Goal: Find specific page/section: Find specific page/section

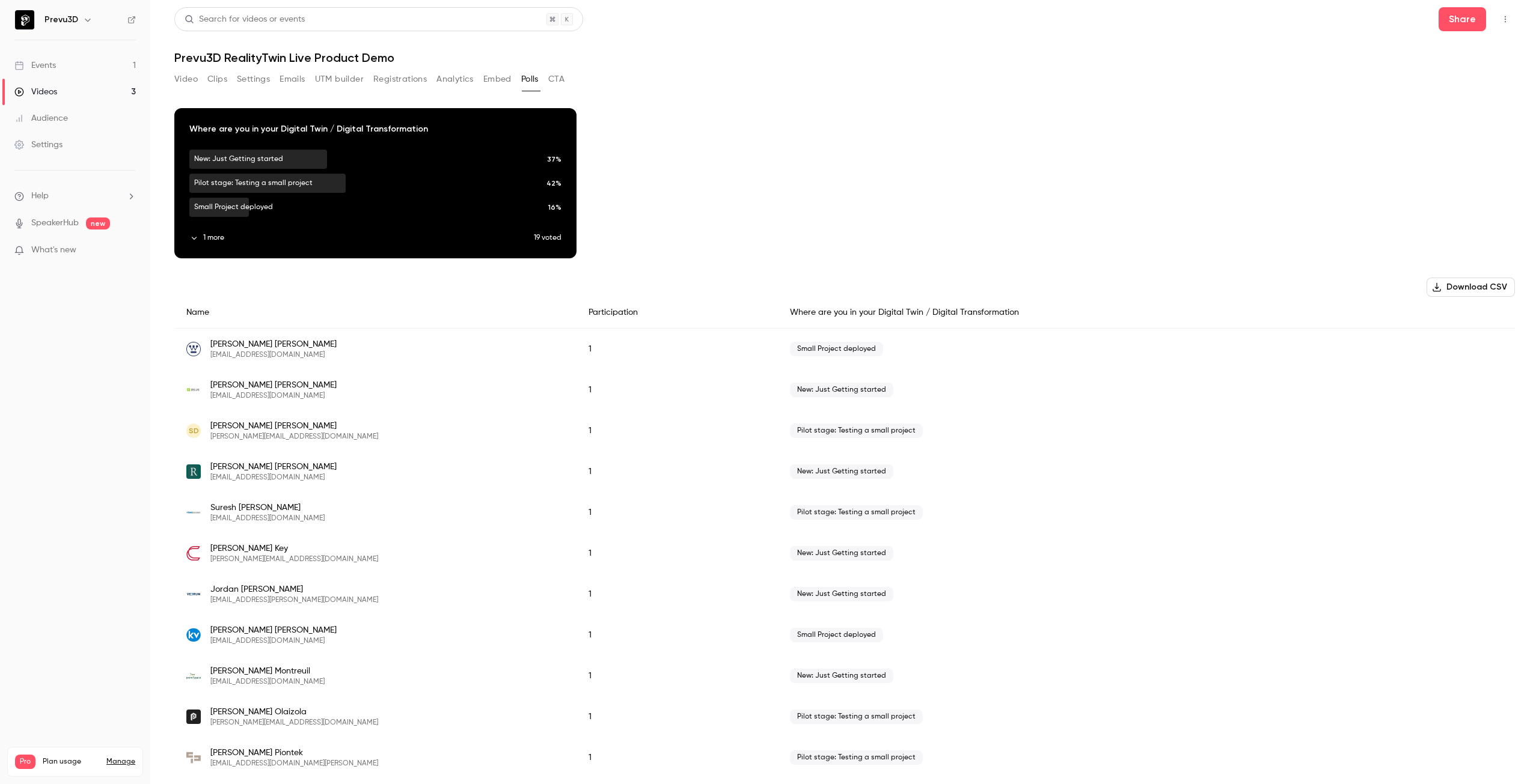
click at [115, 72] on link "Events 1" at bounding box center [75, 65] width 150 height 27
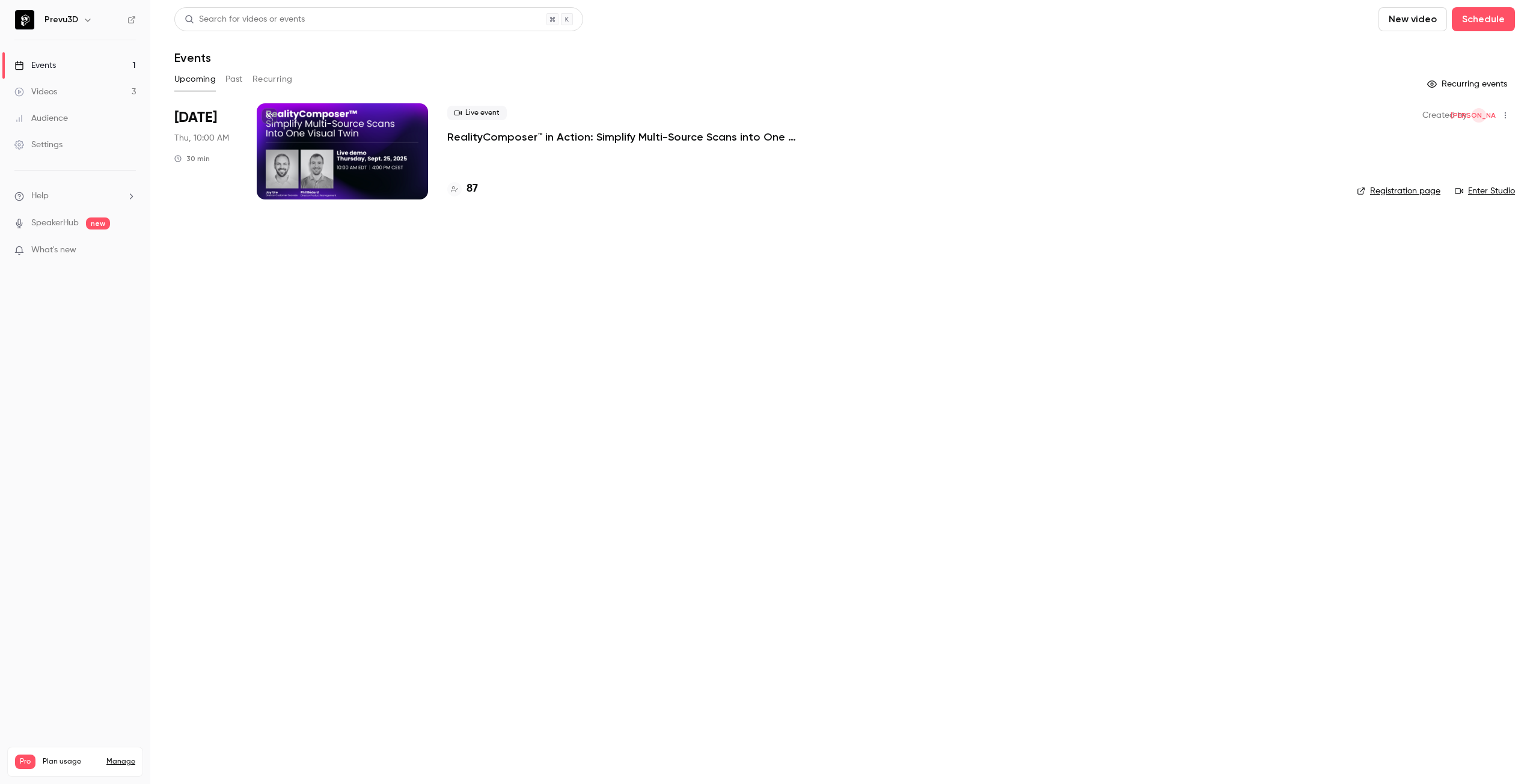
click at [71, 88] on link "Videos 3" at bounding box center [75, 92] width 150 height 27
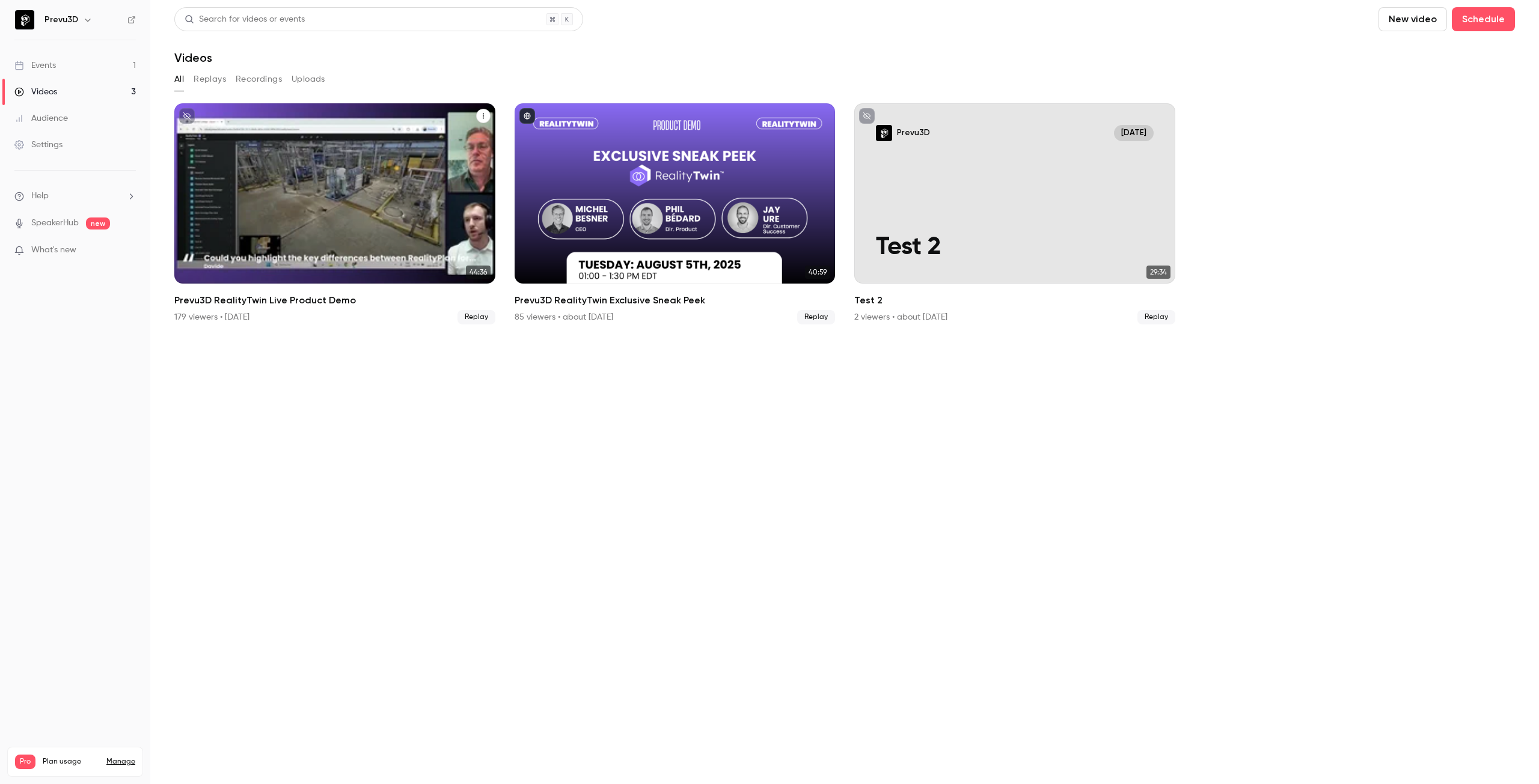
click at [308, 303] on h2 "Prevu3D RealityTwin Live Product Demo" at bounding box center [335, 300] width 321 height 14
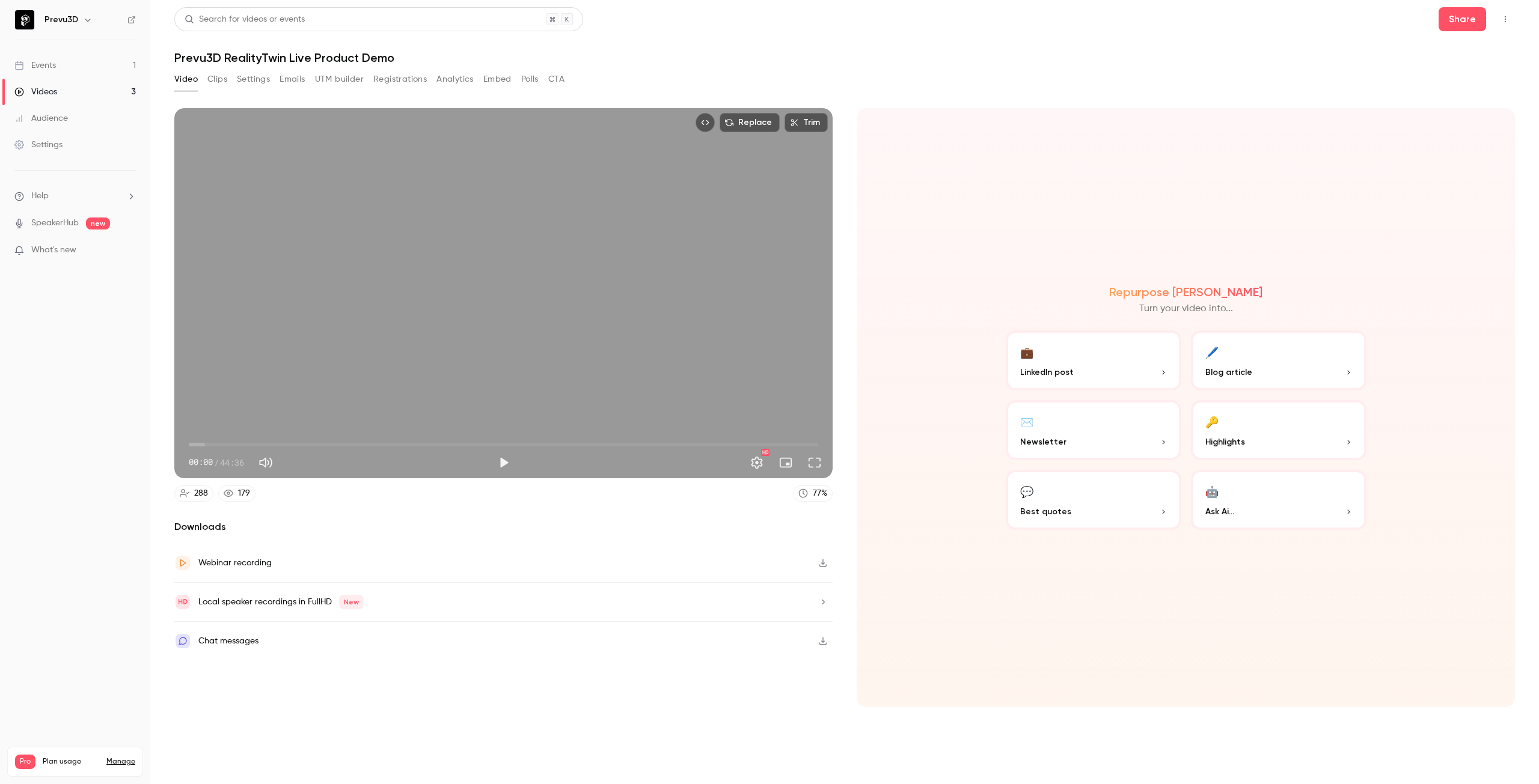
click at [467, 76] on button "Analytics" at bounding box center [455, 79] width 37 height 19
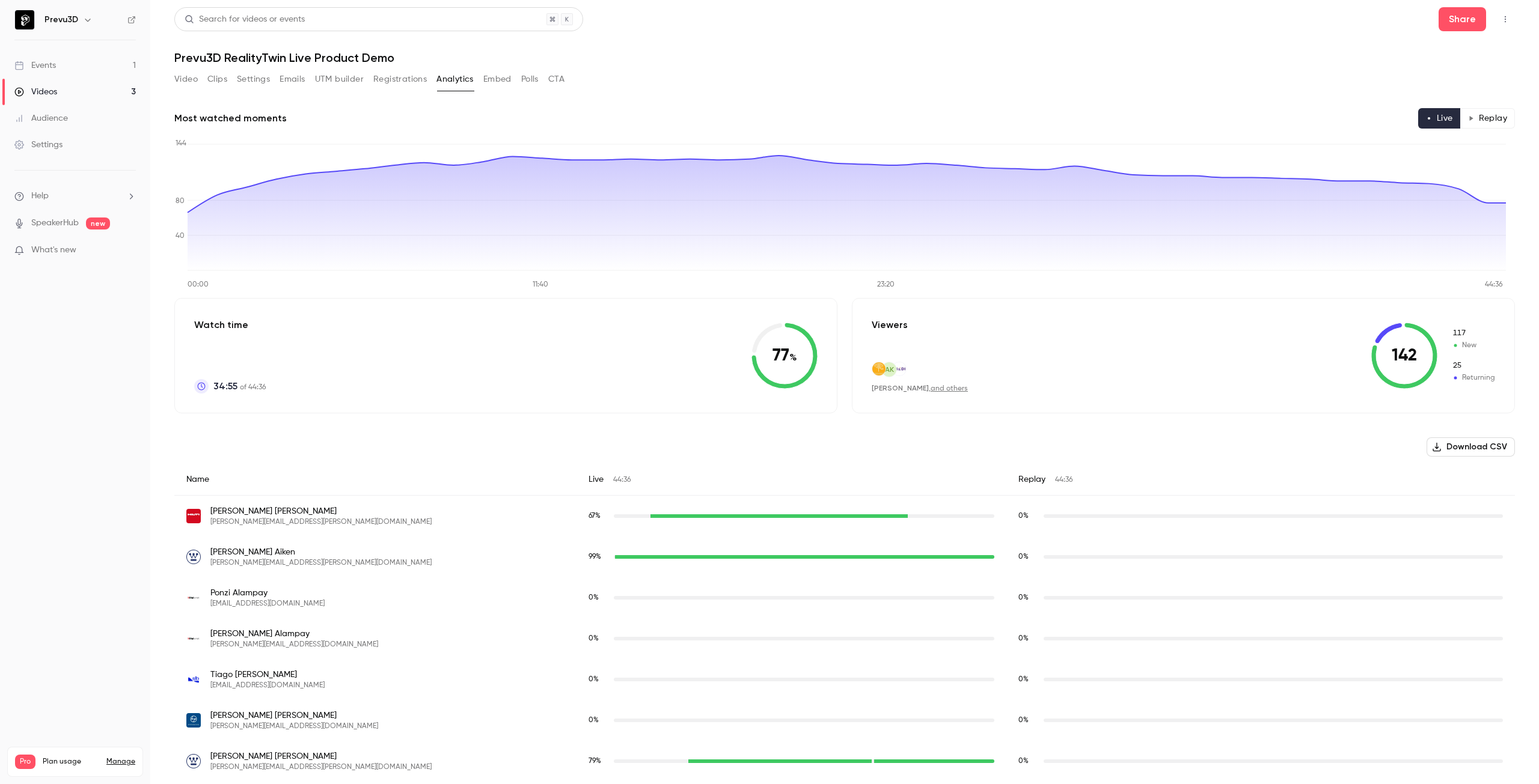
click at [557, 78] on button "CTA" at bounding box center [556, 79] width 16 height 19
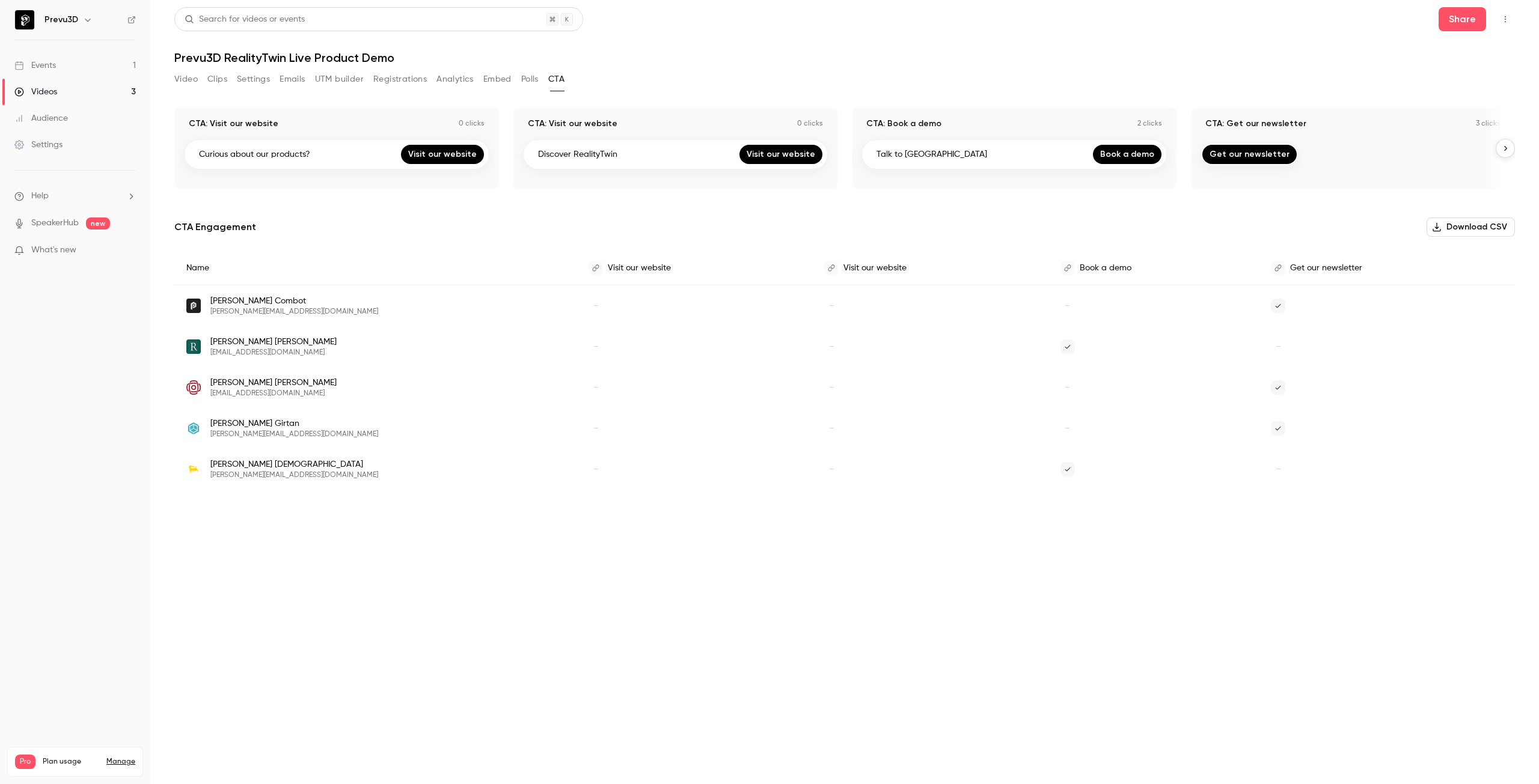
click at [463, 80] on button "Analytics" at bounding box center [455, 79] width 37 height 19
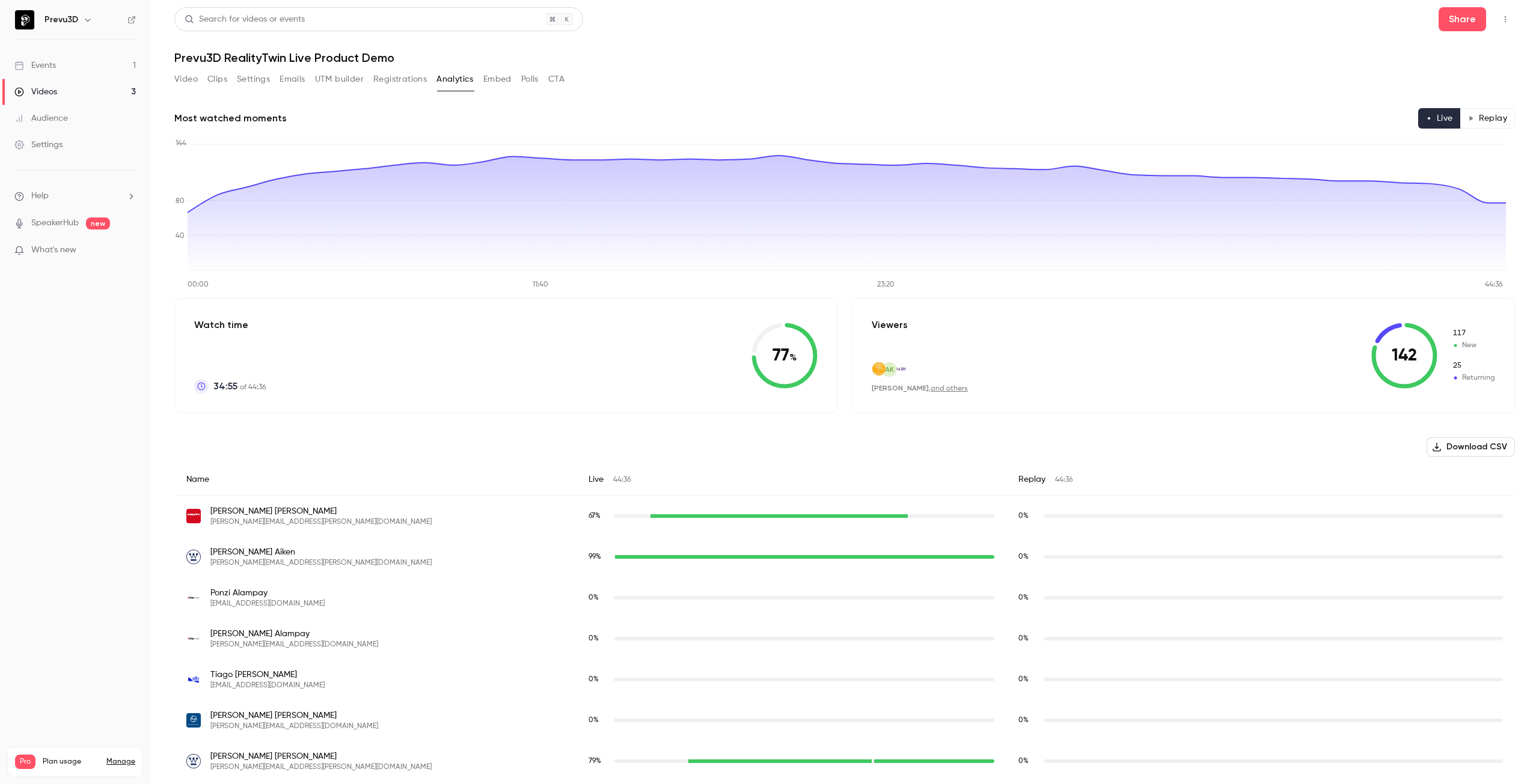
click at [395, 78] on button "Registrations" at bounding box center [400, 79] width 53 height 19
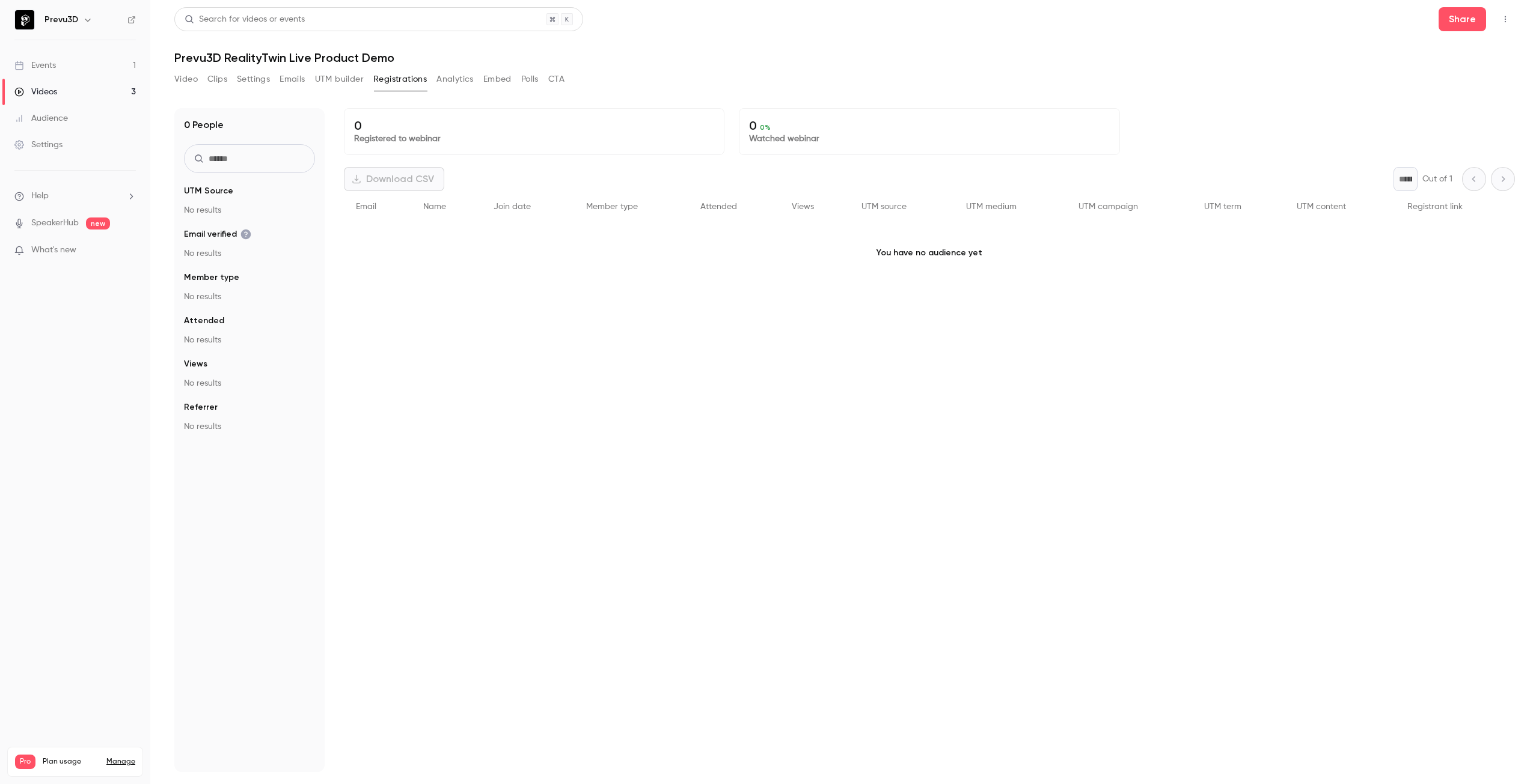
click at [349, 78] on button "UTM builder" at bounding box center [339, 79] width 48 height 19
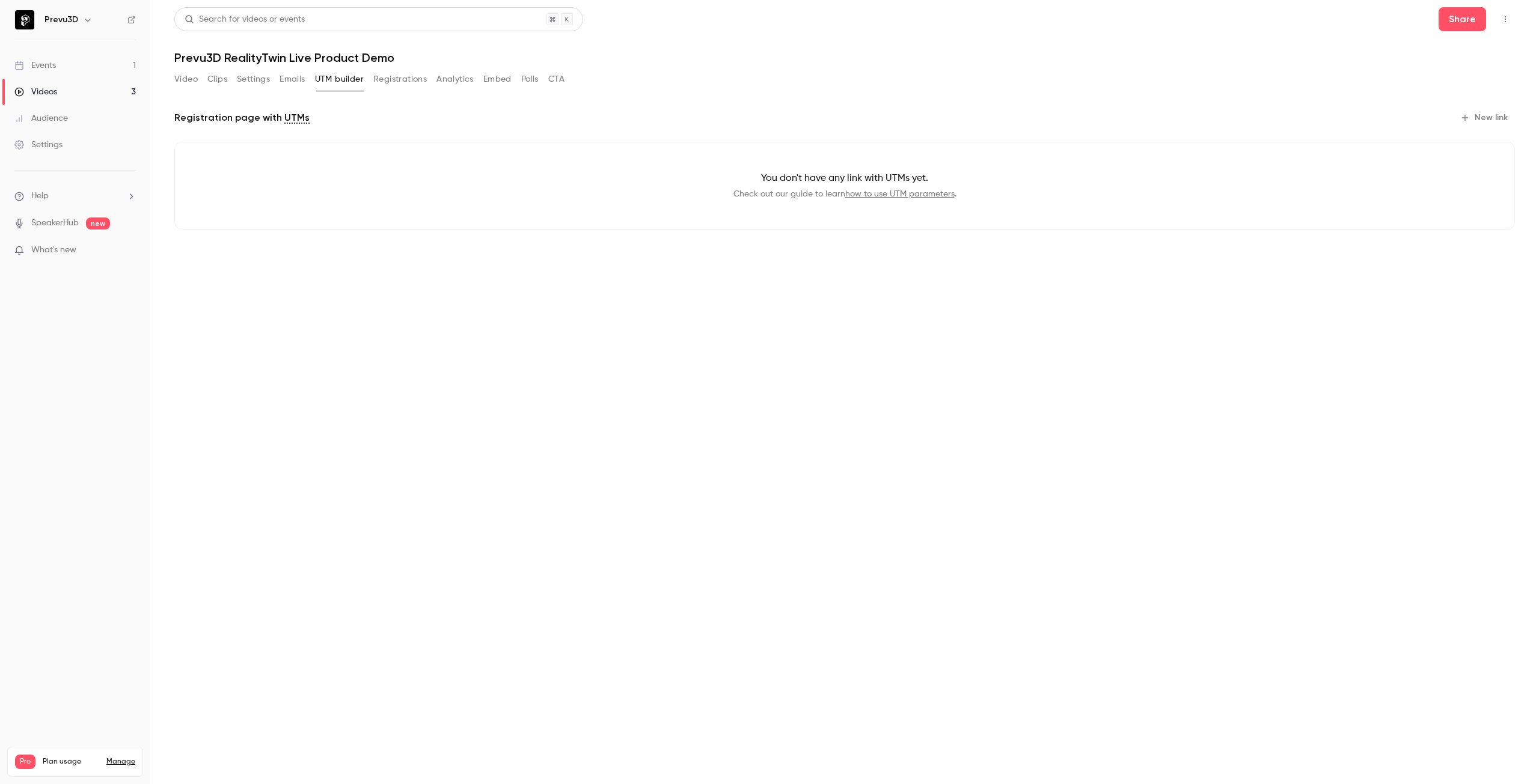
click at [303, 76] on button "Emails" at bounding box center [292, 79] width 25 height 19
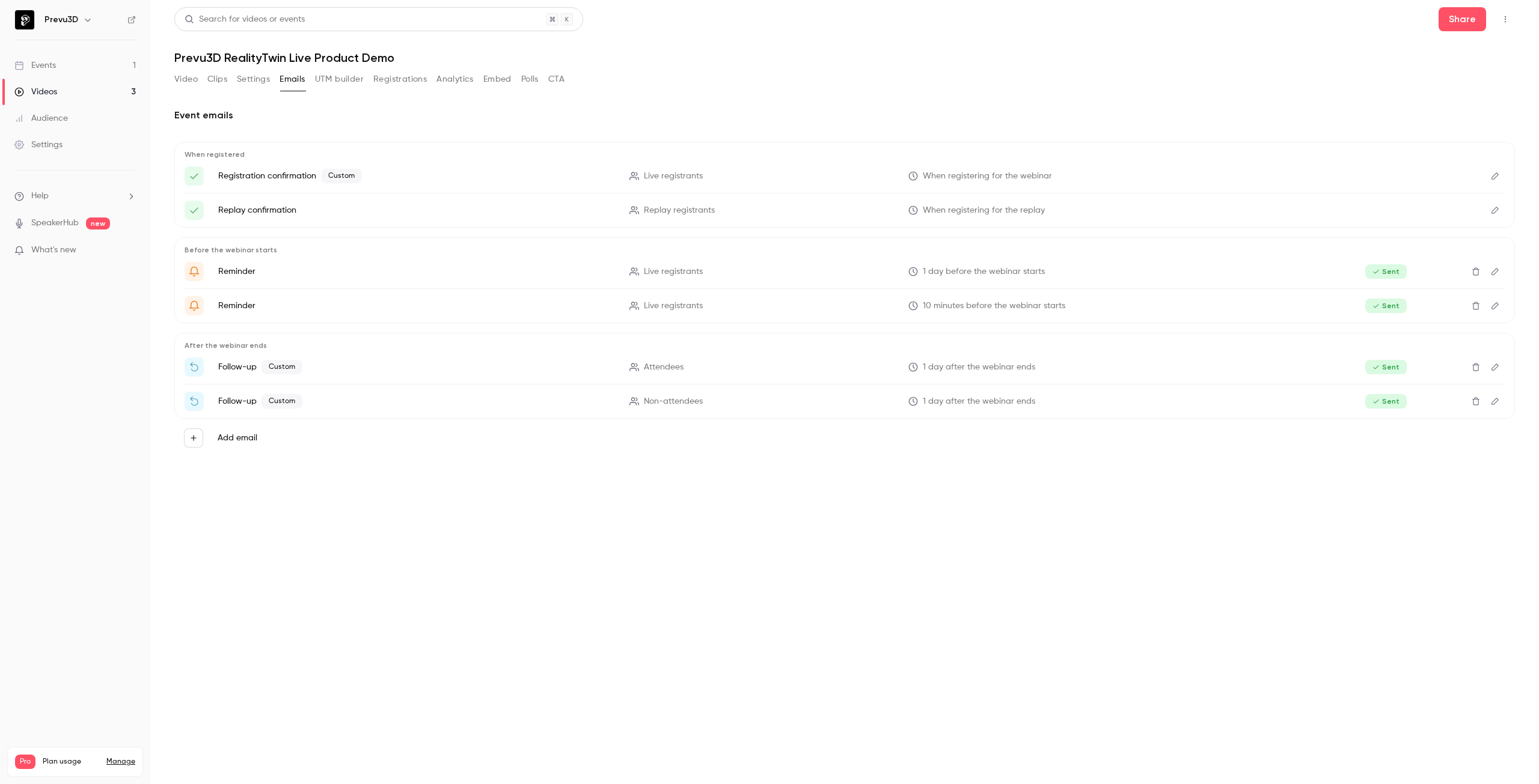
click at [254, 78] on button "Settings" at bounding box center [253, 79] width 33 height 19
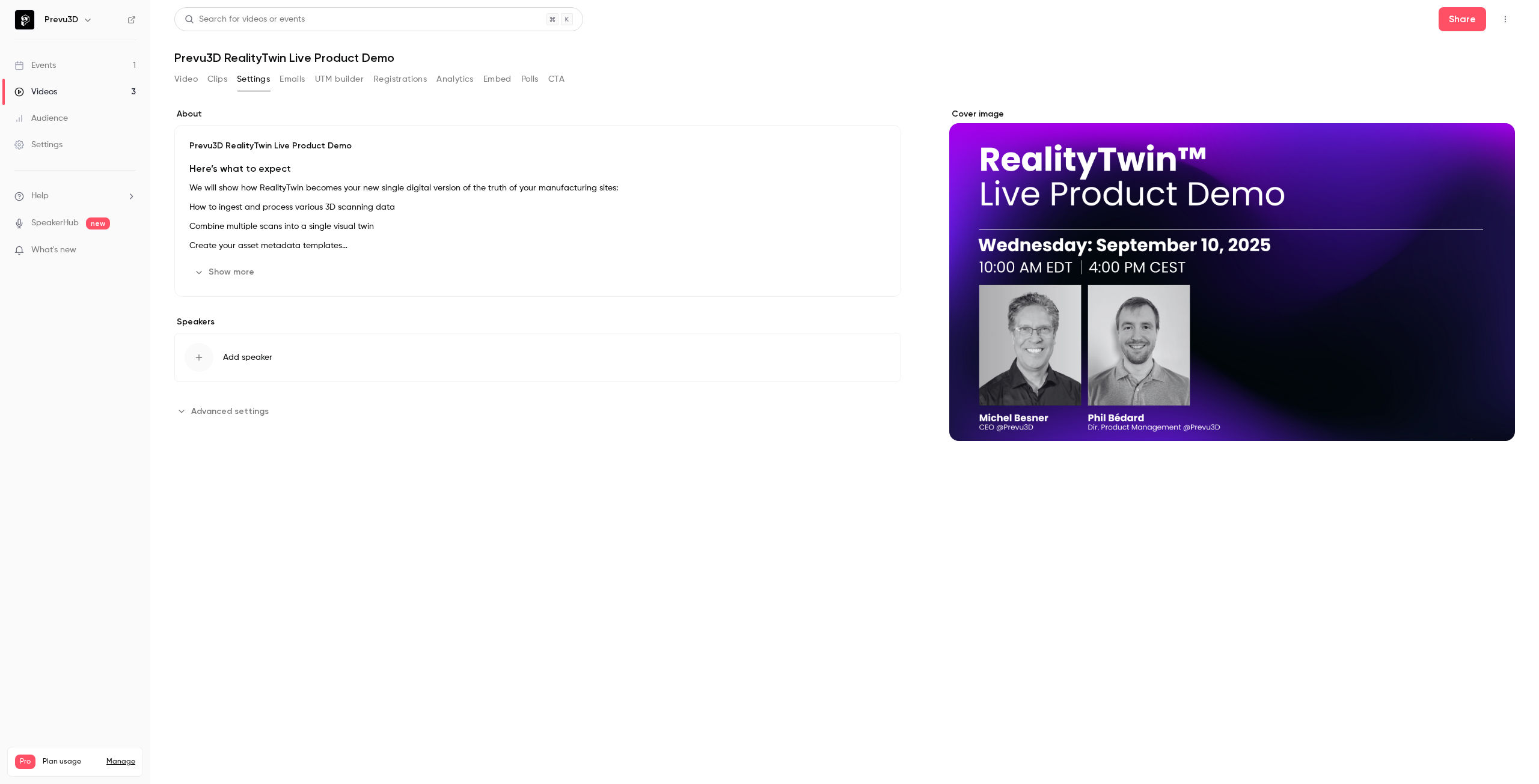
click at [189, 77] on button "Video" at bounding box center [186, 79] width 24 height 19
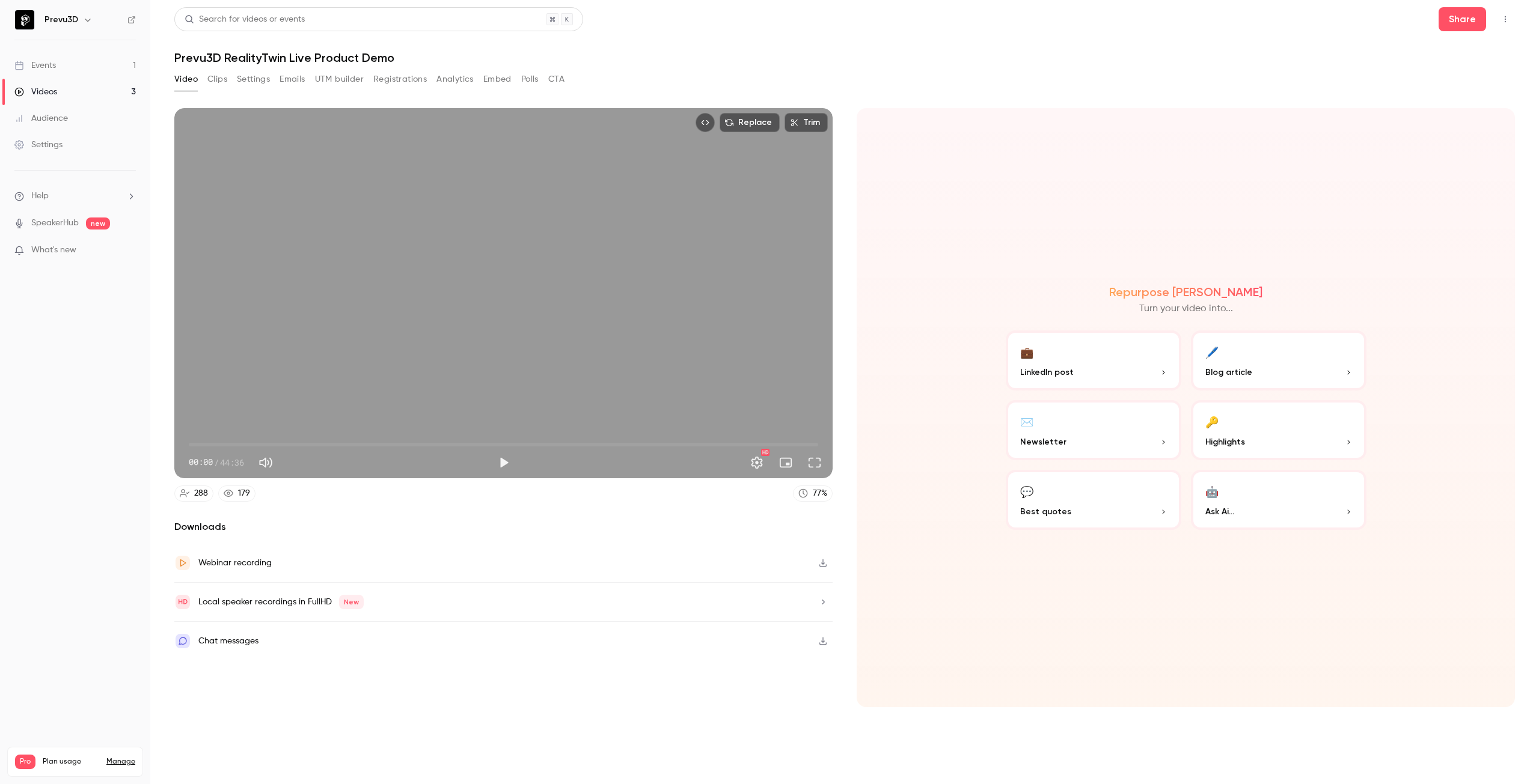
click at [252, 632] on div "Chat messages" at bounding box center [503, 641] width 658 height 39
click at [239, 636] on div "Chat messages" at bounding box center [228, 640] width 60 height 14
click at [62, 57] on link "Events 1" at bounding box center [75, 65] width 150 height 27
